Goal: Check status

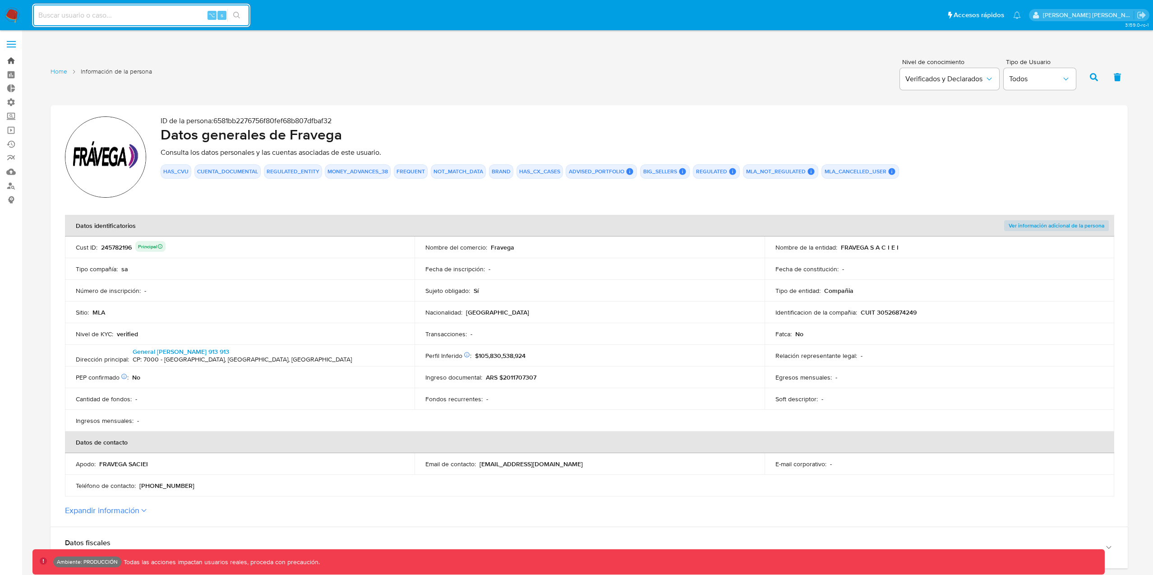
click at [13, 60] on link "Bandeja" at bounding box center [53, 61] width 107 height 14
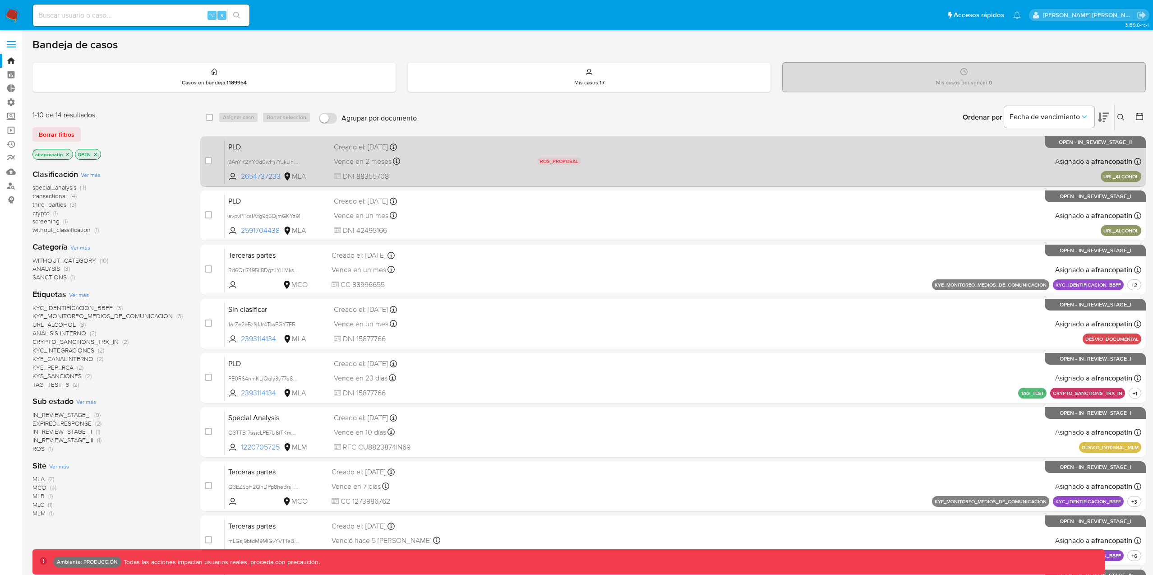
click at [432, 168] on div "PLD 9AnYR2YY0d0wHj7YJkUhClIp 2654737233 MLA ROS_PROPOSAL Motivo de escalamiento…" at bounding box center [683, 162] width 917 height 46
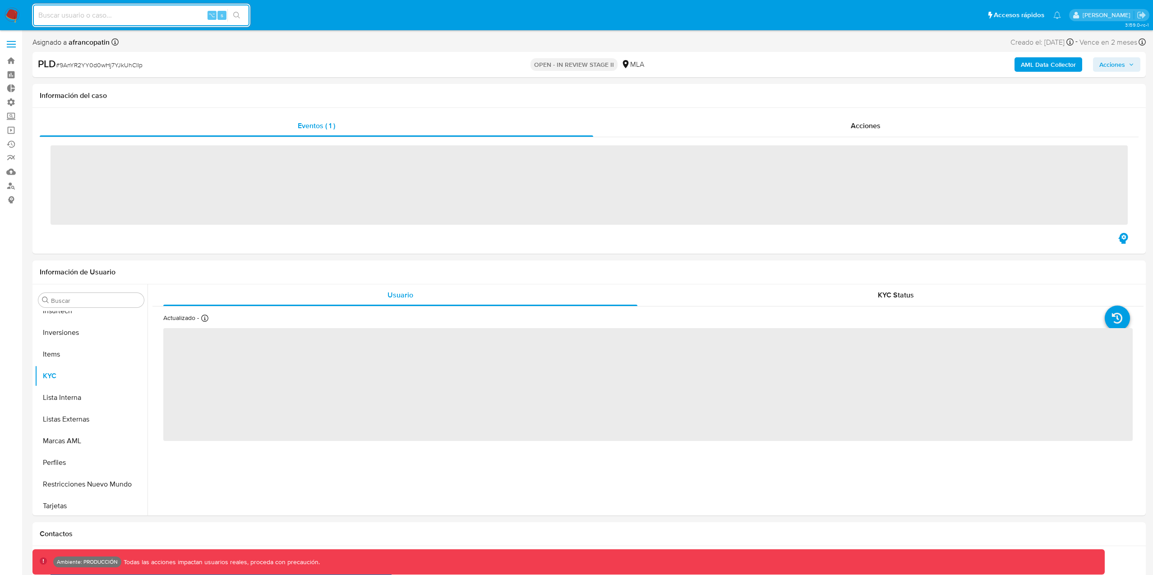
scroll to position [425, 0]
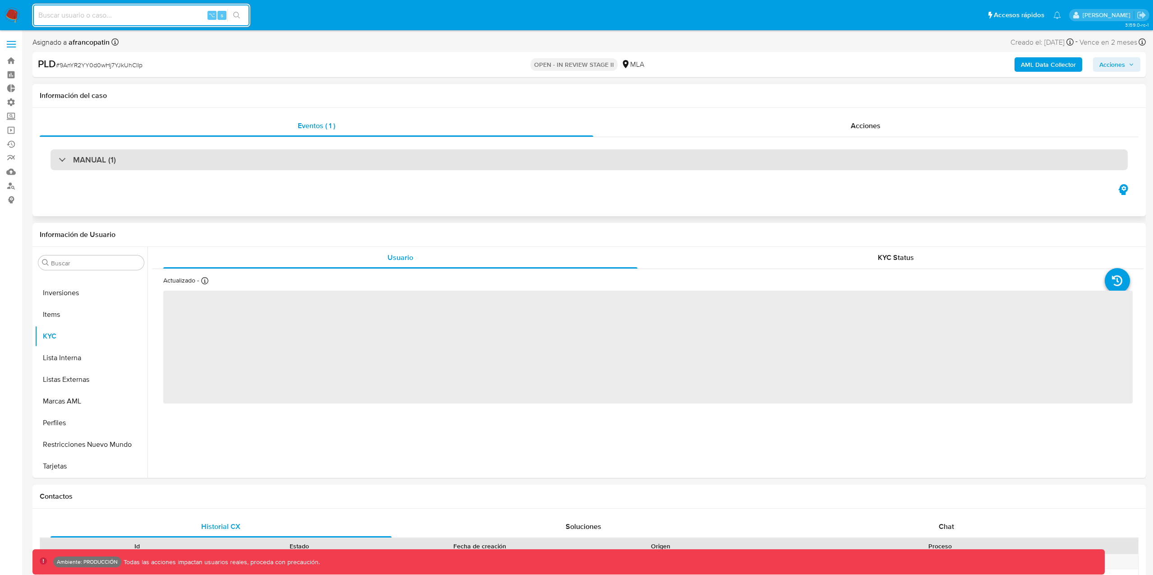
select select "10"
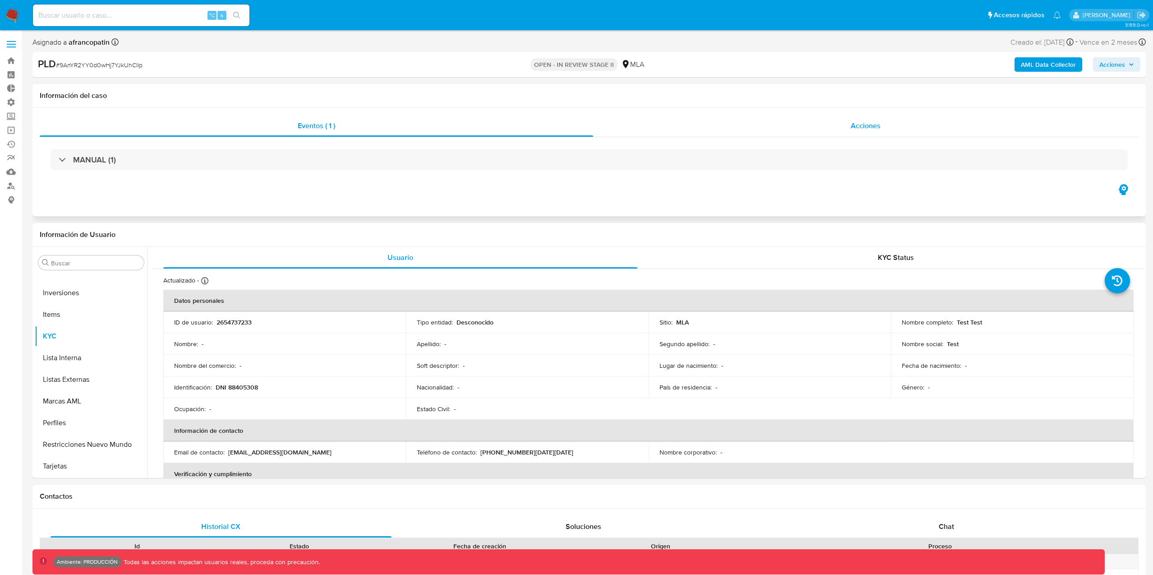
click at [841, 126] on div "Acciones" at bounding box center [866, 126] width 546 height 22
